Goal: Task Accomplishment & Management: Complete application form

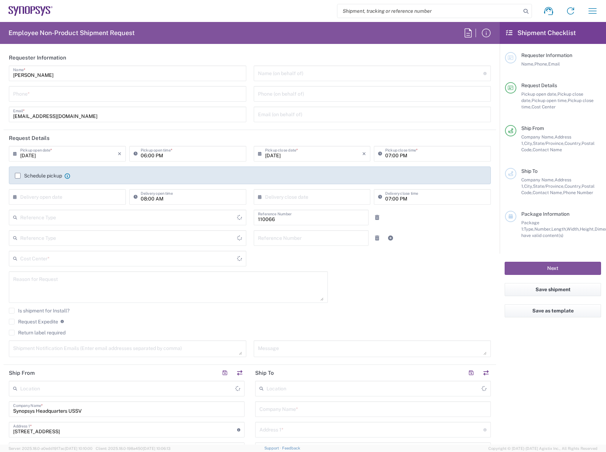
type input "Department"
type input "Delivered at Place"
type input "US01, CIO, IT, ESS2 110066"
type input "[GEOGRAPHIC_DATA]"
type input "[US_STATE]"
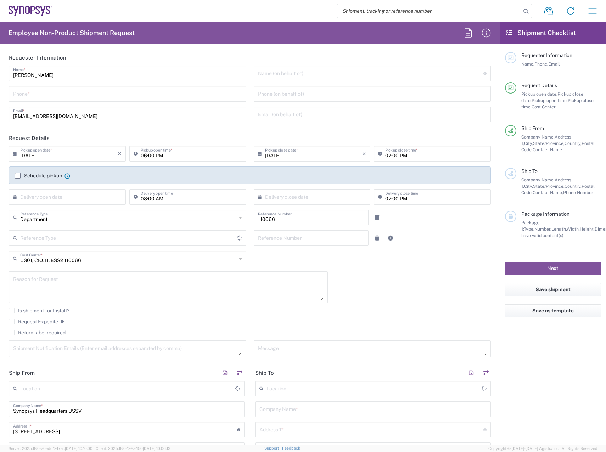
type input "[GEOGRAPHIC_DATA]"
type input "Headquarters USSV"
